Goal: Answer question/provide support: Share knowledge or assist other users

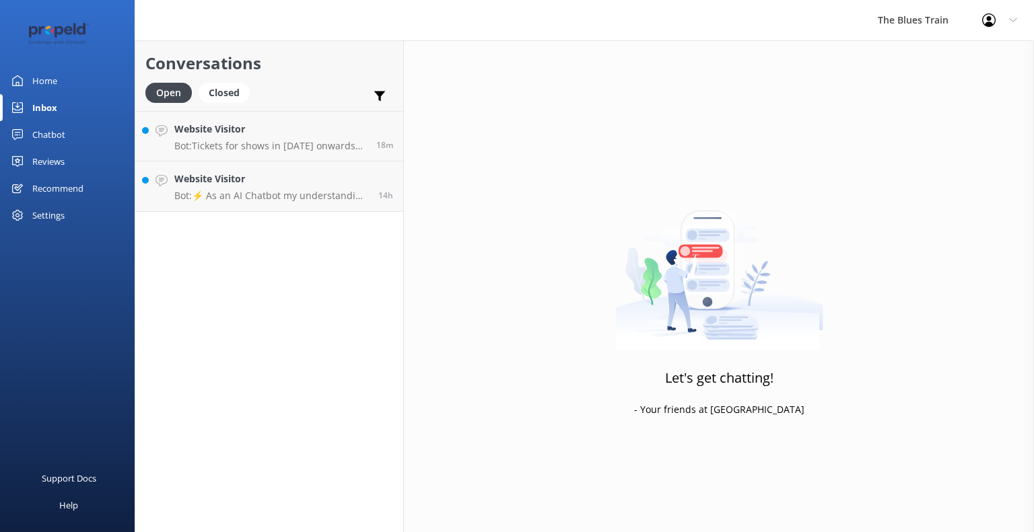
click at [638, 201] on img at bounding box center [719, 266] width 208 height 168
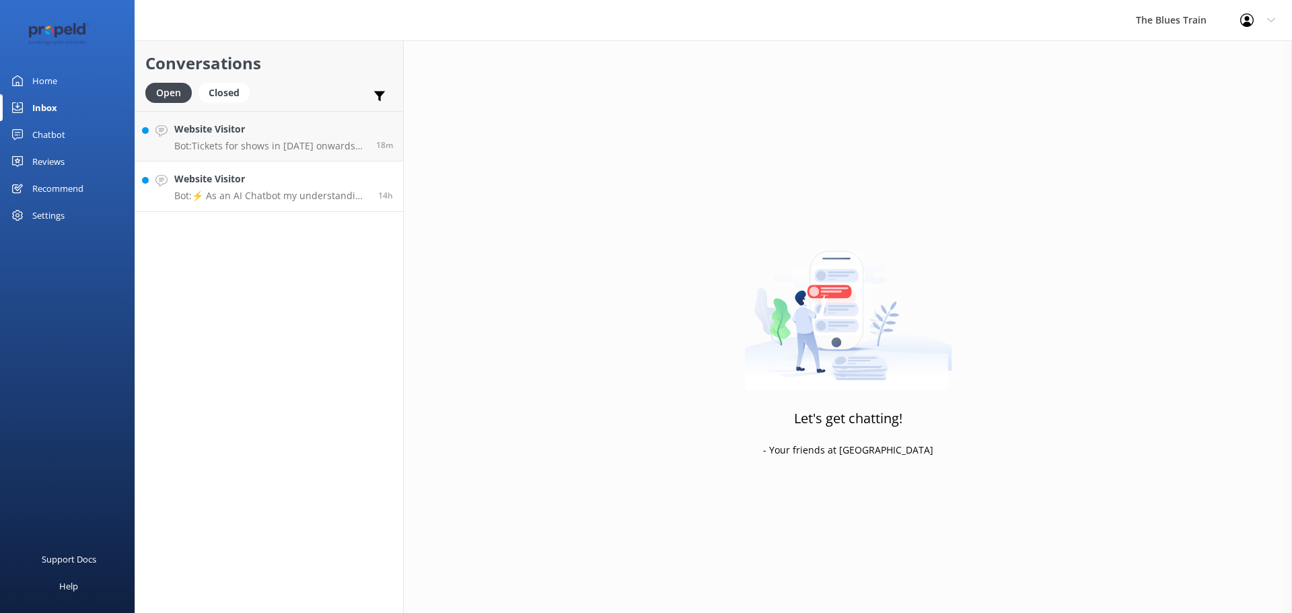
click at [289, 194] on p "Bot: ⚡ As an AI Chatbot my understanding of some questions is limited. Please r…" at bounding box center [271, 196] width 194 height 12
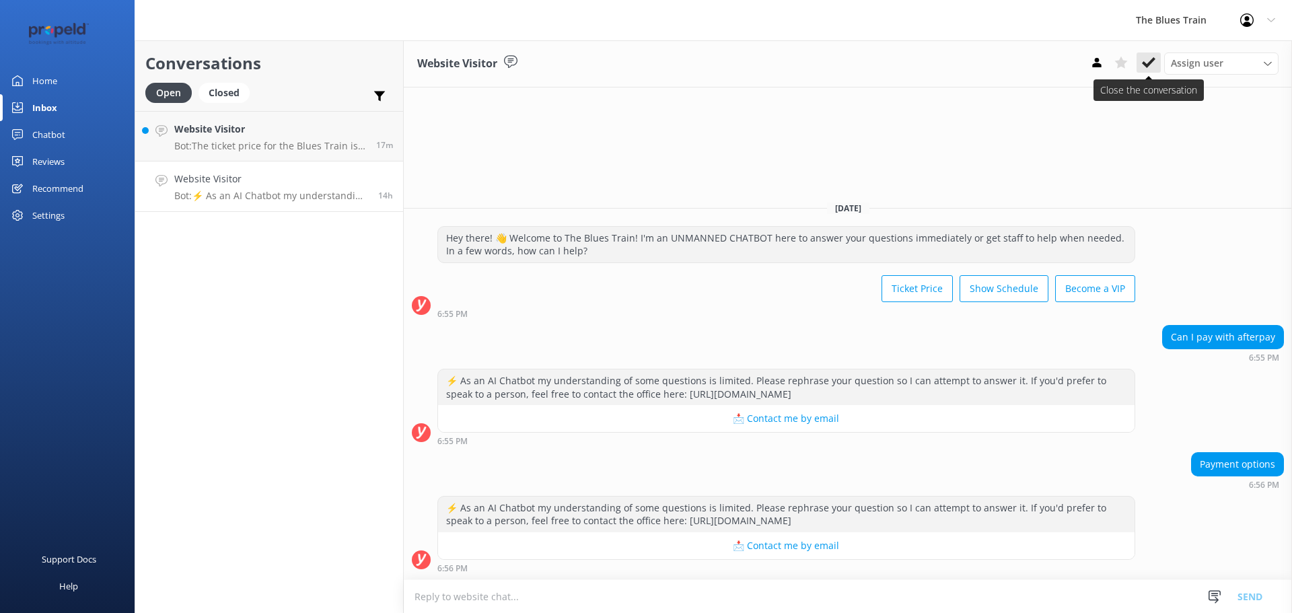
click at [1033, 65] on button at bounding box center [1149, 62] width 24 height 20
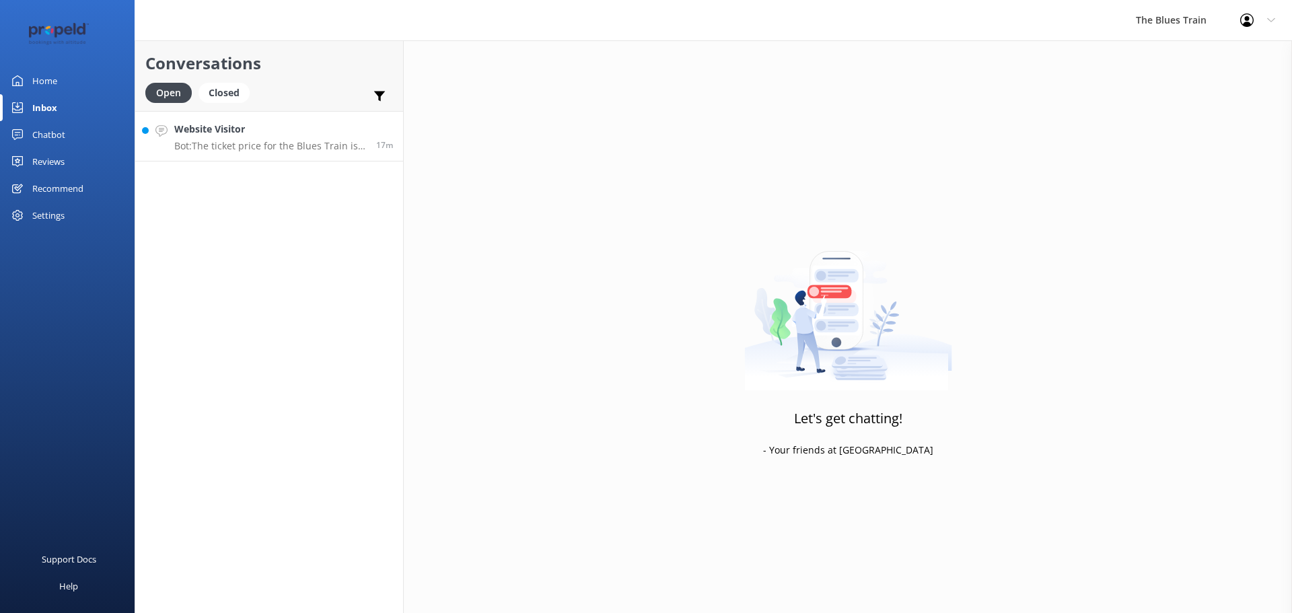
click at [302, 137] on h4 "Website Visitor" at bounding box center [270, 129] width 192 height 15
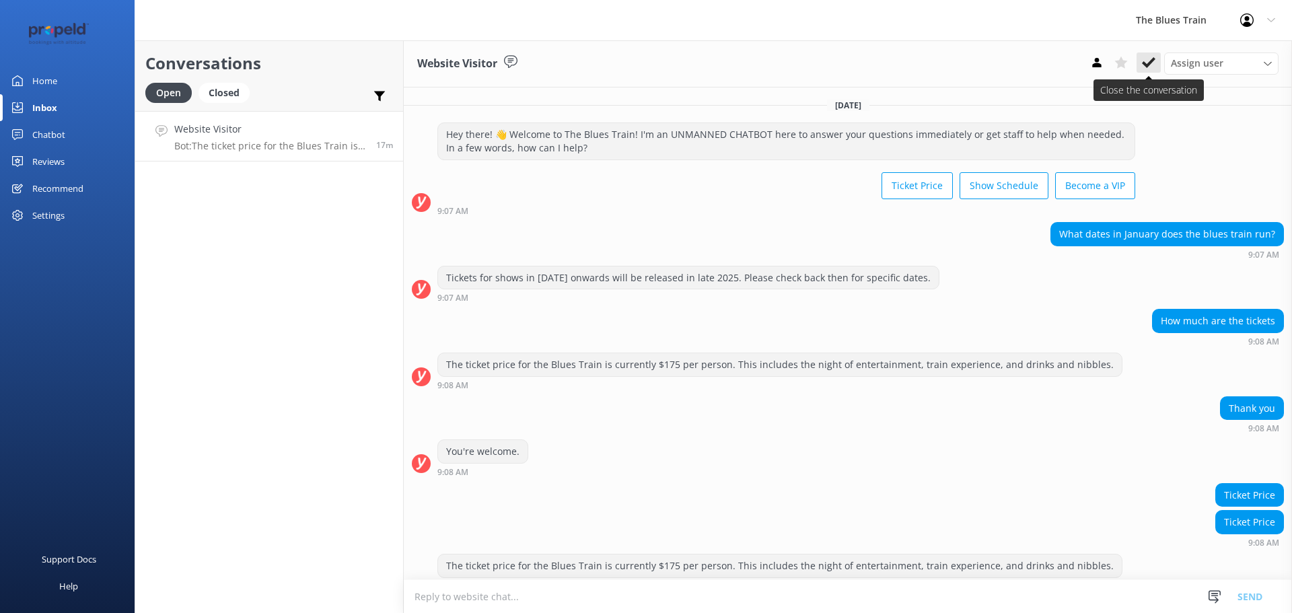
click at [1033, 56] on icon at bounding box center [1148, 62] width 13 height 13
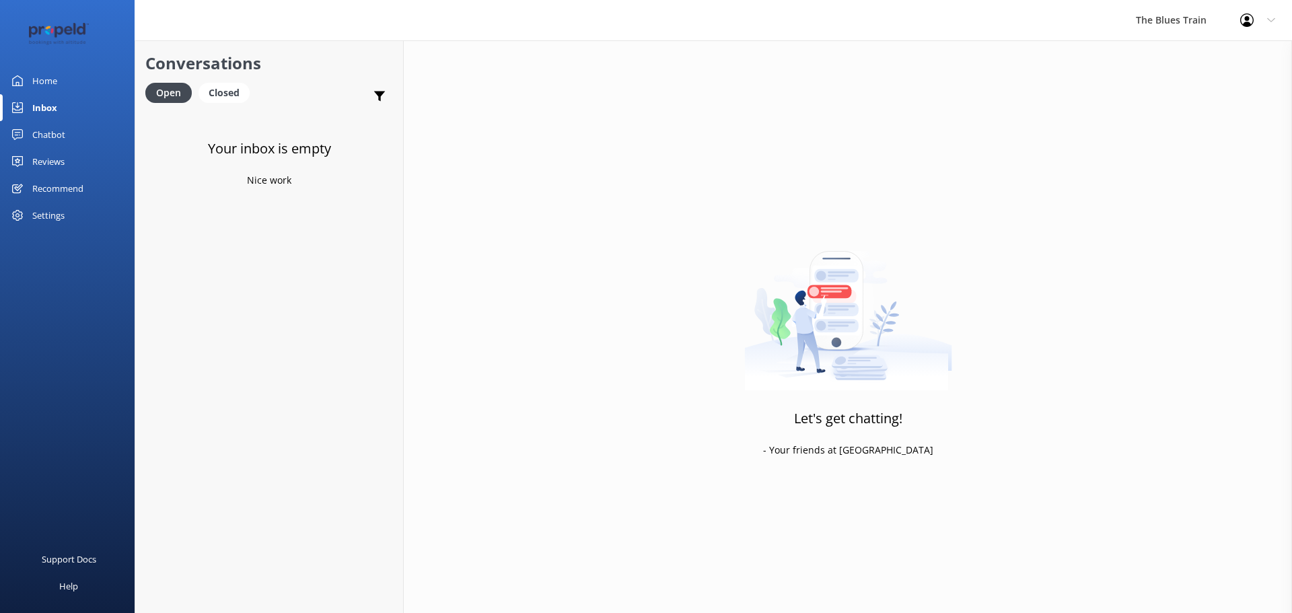
click at [66, 131] on link "Chatbot" at bounding box center [67, 134] width 135 height 27
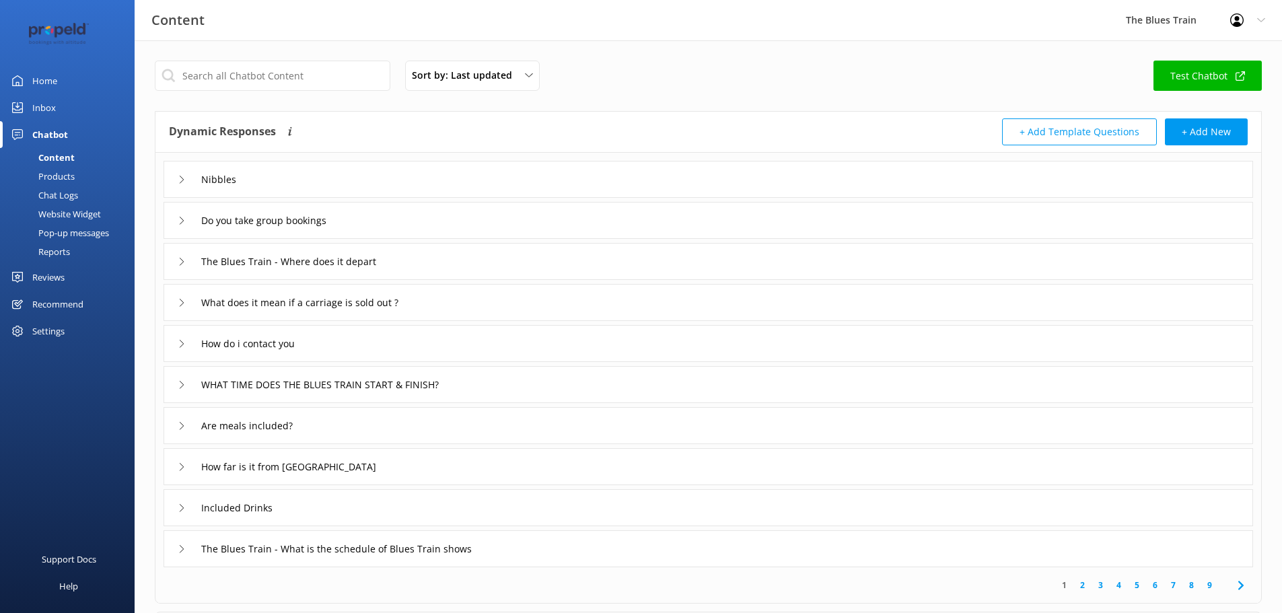
click at [75, 191] on div "Chat Logs" at bounding box center [43, 195] width 70 height 19
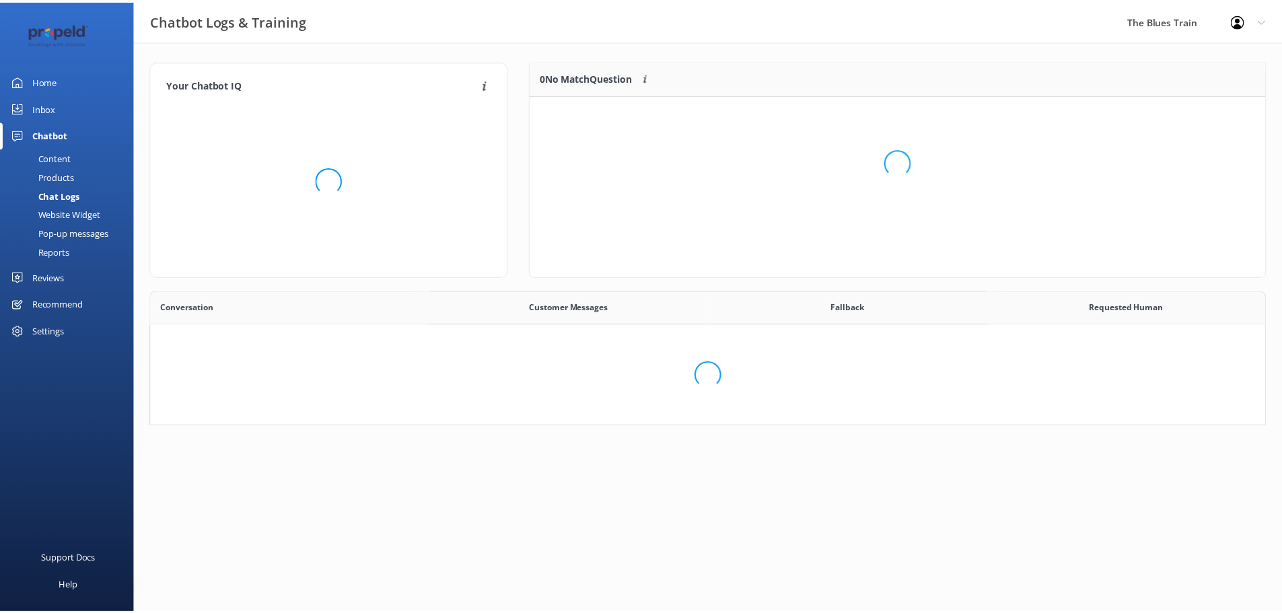
scroll to position [92, 725]
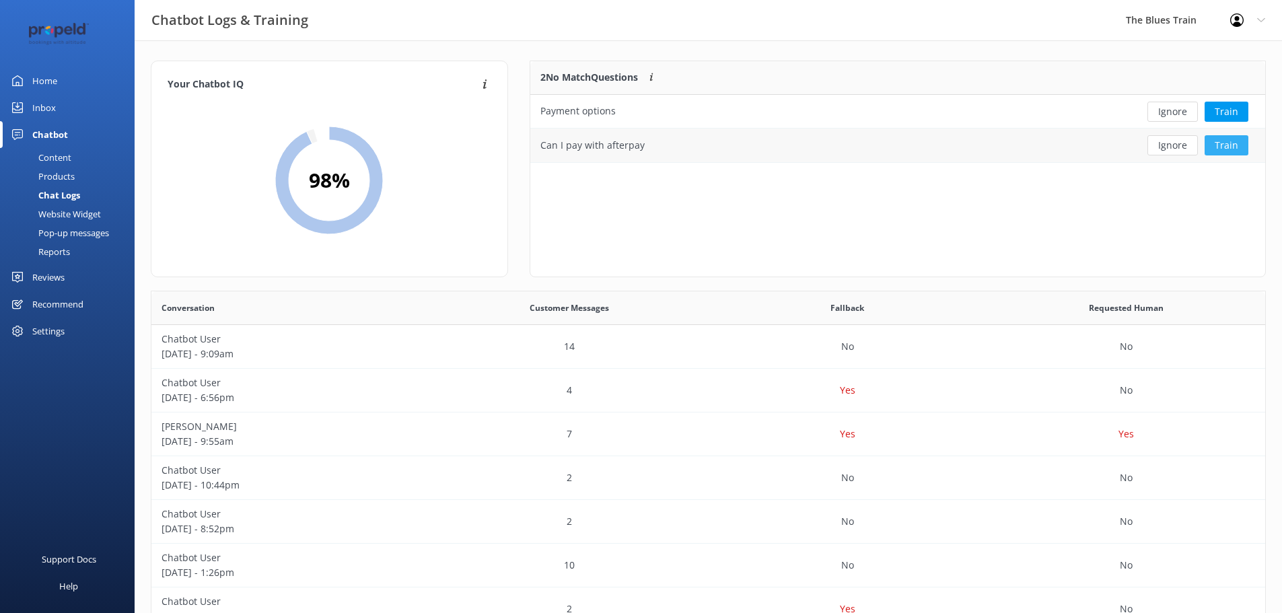
click at [1033, 148] on button "Train" at bounding box center [1227, 145] width 44 height 20
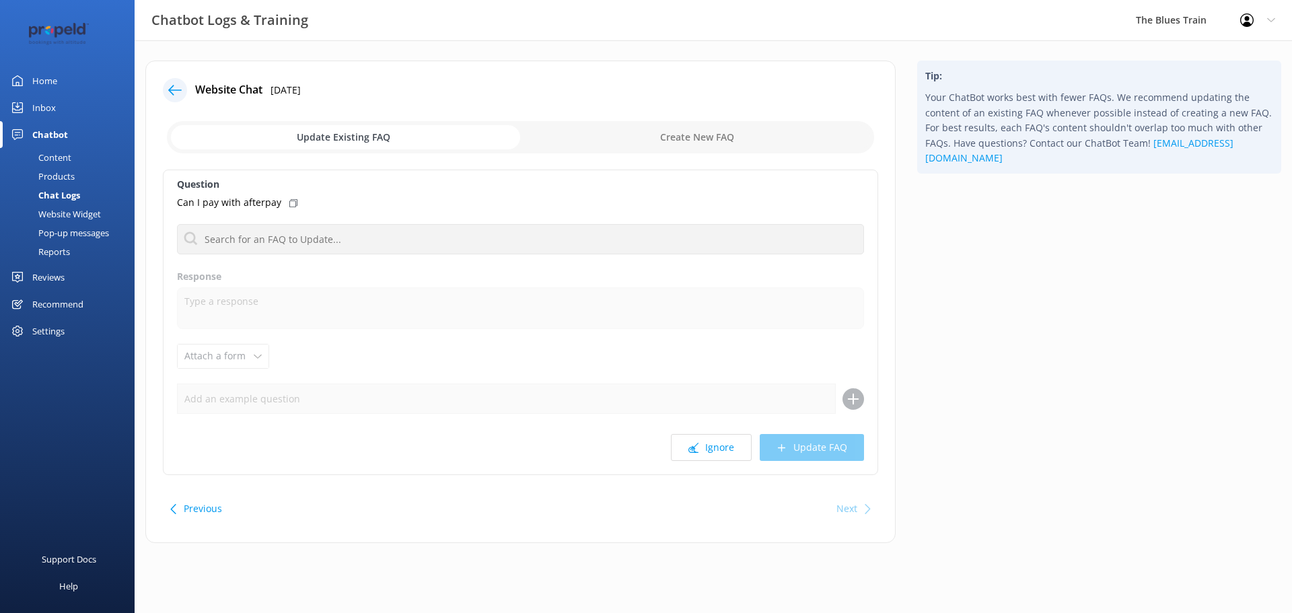
click at [700, 143] on input "checkbox" at bounding box center [520, 137] width 707 height 32
checkbox input "true"
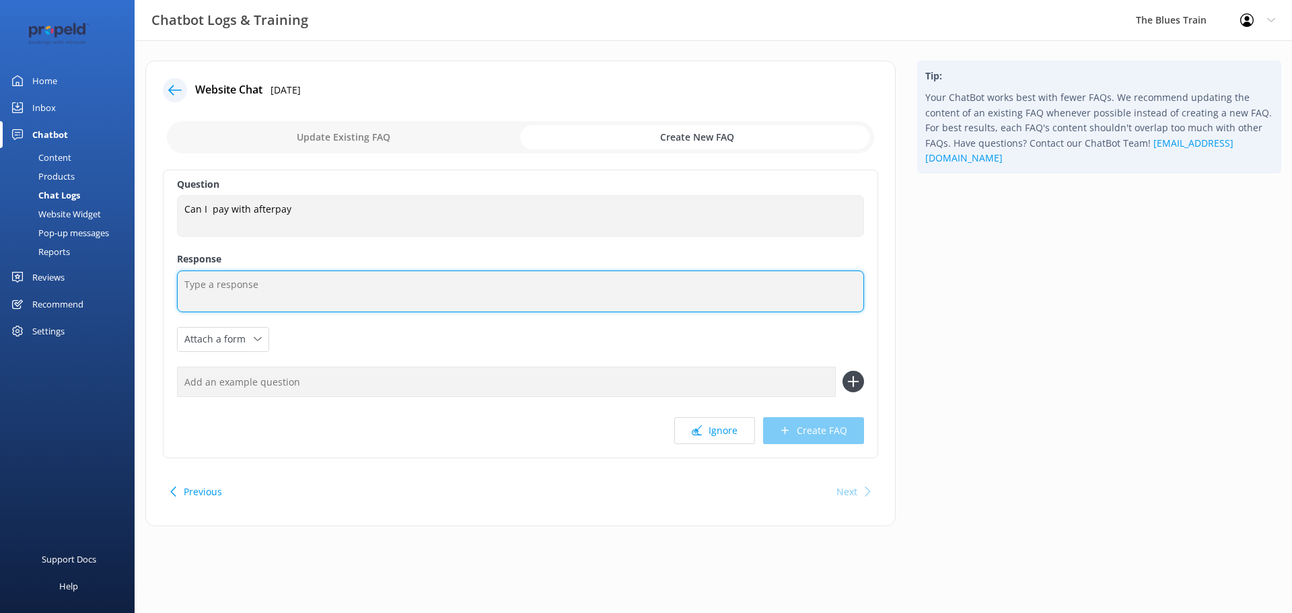
click at [304, 283] on textarea at bounding box center [520, 292] width 687 height 42
type textarea "Tickets cannot be paid using afterpay. All tickets must be paid in full at time…"
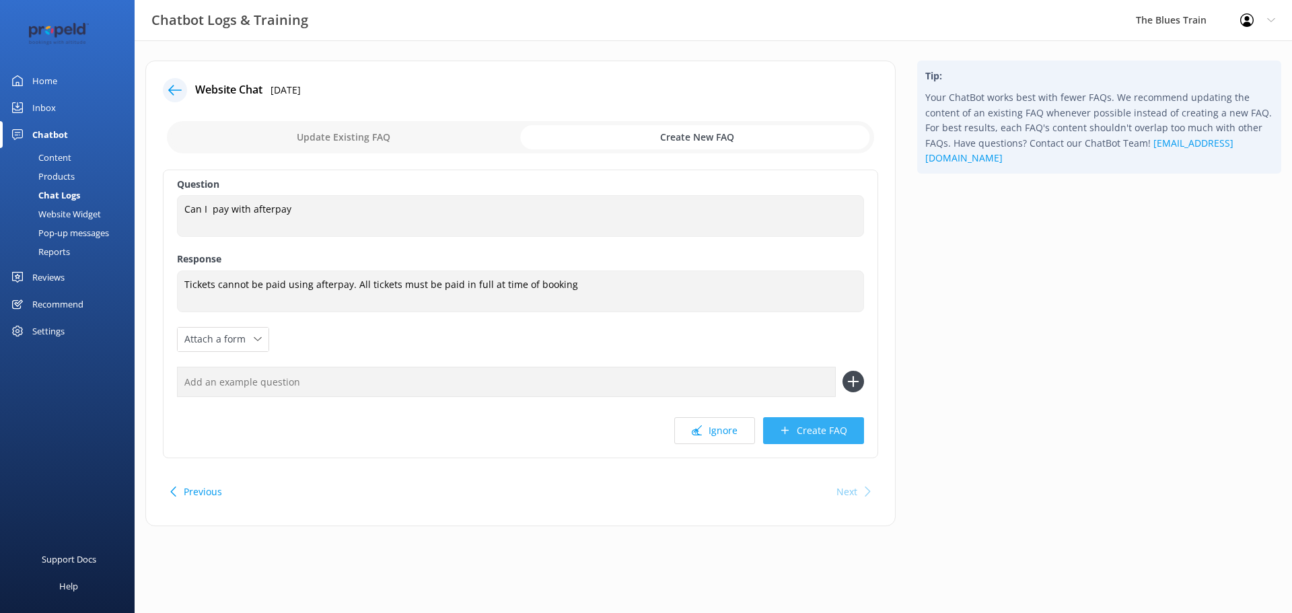
click at [830, 439] on button "Create FAQ" at bounding box center [813, 430] width 101 height 27
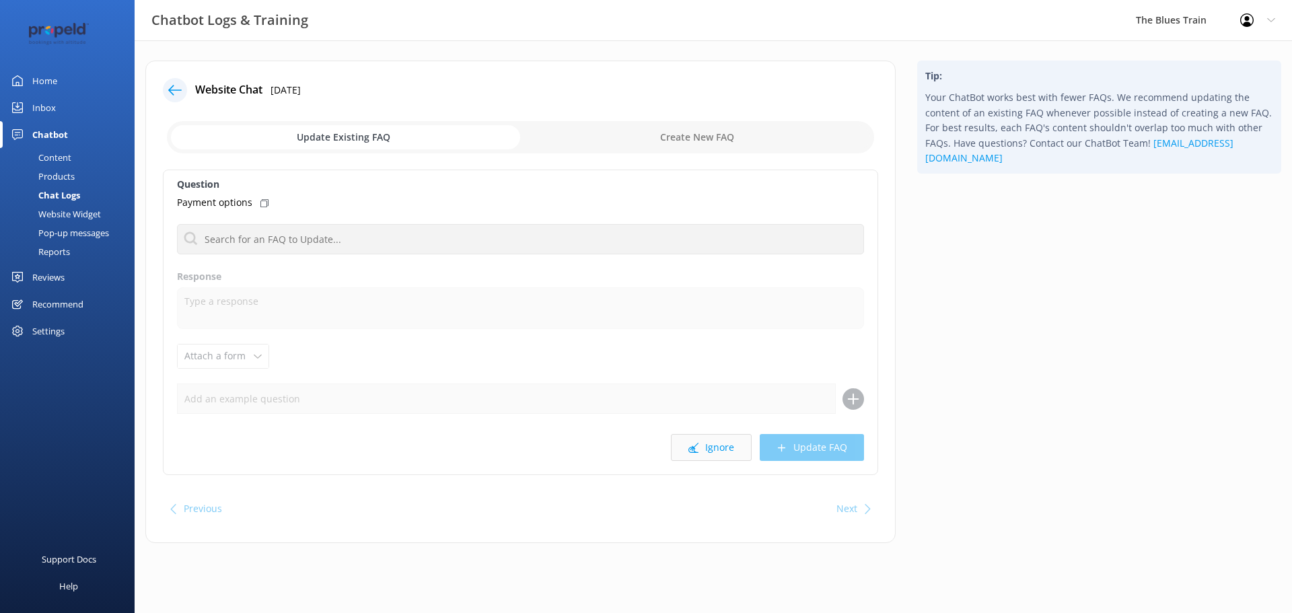
click at [719, 448] on button "Ignore" at bounding box center [711, 447] width 81 height 27
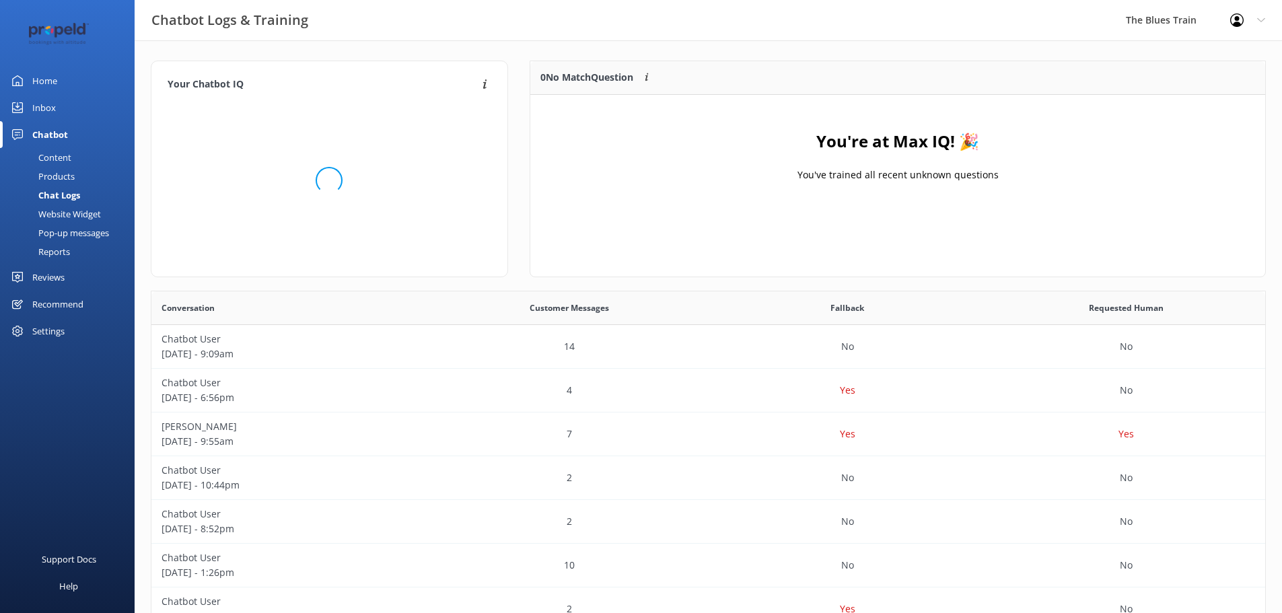
scroll to position [462, 1104]
click at [75, 84] on link "Home" at bounding box center [67, 80] width 135 height 27
